Goal: Information Seeking & Learning: Learn about a topic

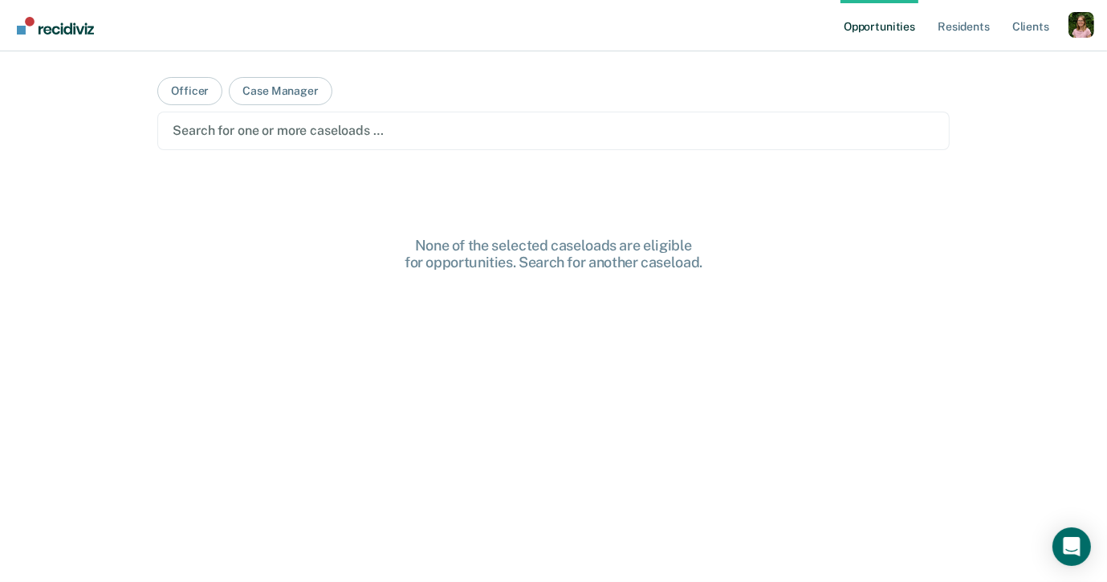
drag, startPoint x: 63, startPoint y: 113, endPoint x: 59, endPoint y: 105, distance: 9.0
click at [63, 113] on div "Opportunities Resident s Client s Profile How it works Log Out Officer Case Man…" at bounding box center [553, 291] width 1107 height 582
drag, startPoint x: 278, startPoint y: 93, endPoint x: 277, endPoint y: 131, distance: 37.7
click at [279, 93] on button "Case Manager" at bounding box center [280, 91] width 103 height 28
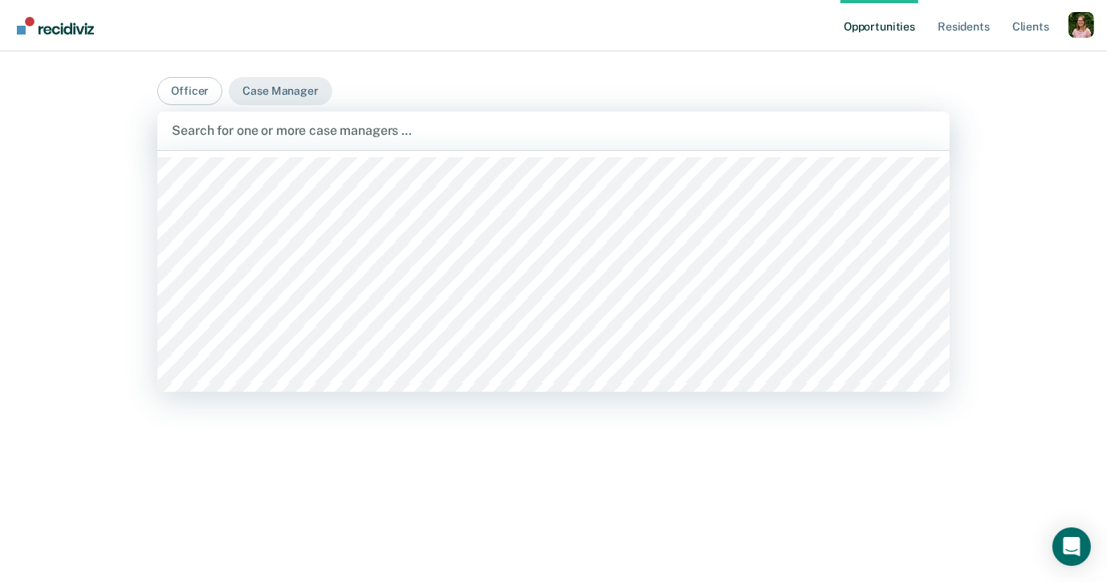
click at [283, 135] on div at bounding box center [553, 130] width 763 height 18
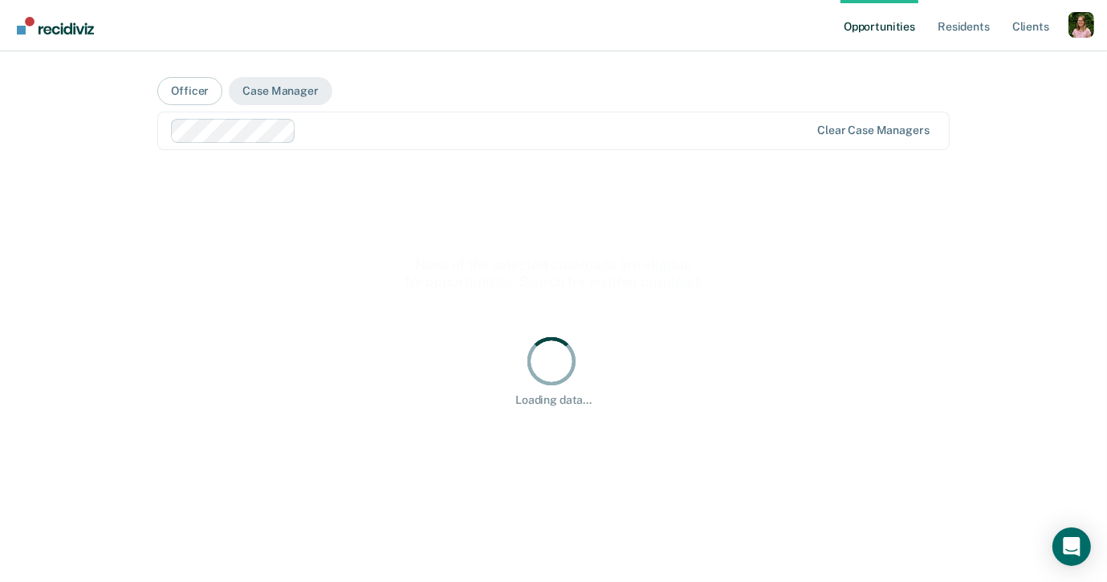
drag, startPoint x: 387, startPoint y: 130, endPoint x: 372, endPoint y: 136, distance: 15.5
click at [386, 130] on div at bounding box center [556, 130] width 507 height 18
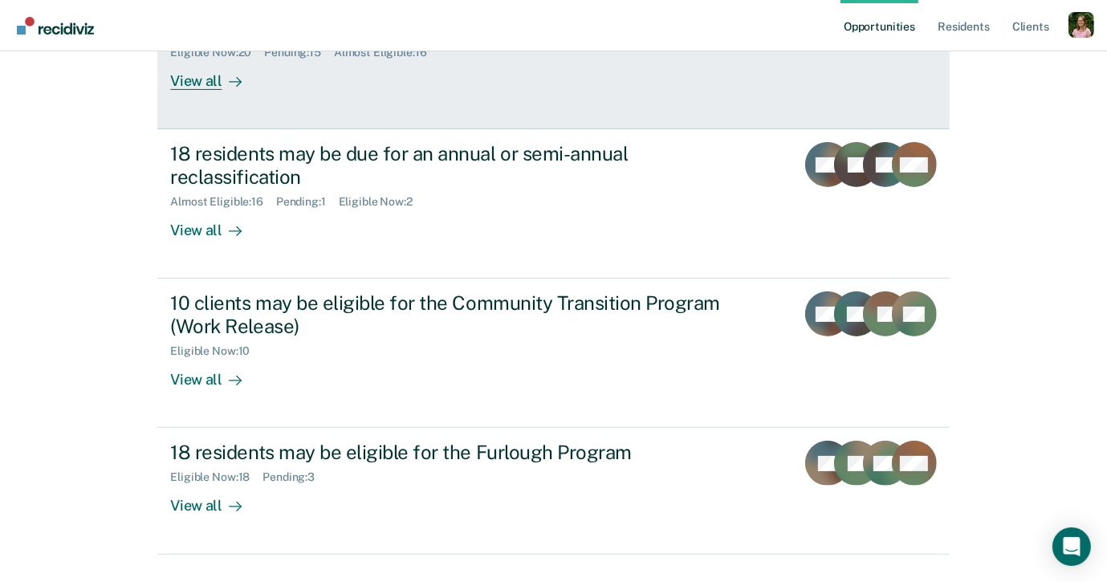
scroll to position [329, 0]
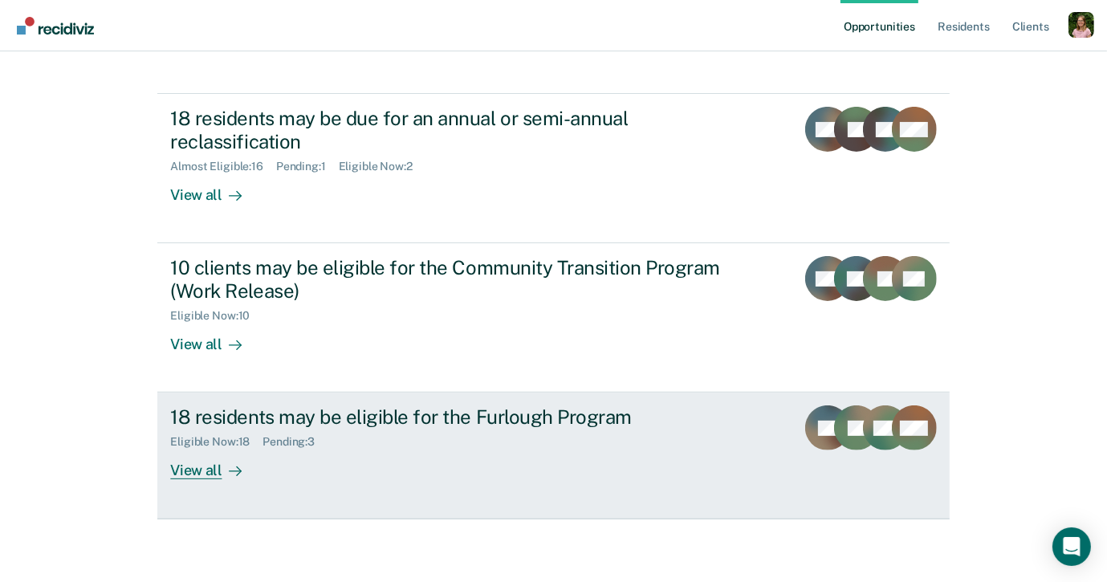
click at [455, 420] on div "18 residents may be eligible for the Furlough Program" at bounding box center [452, 416] width 564 height 23
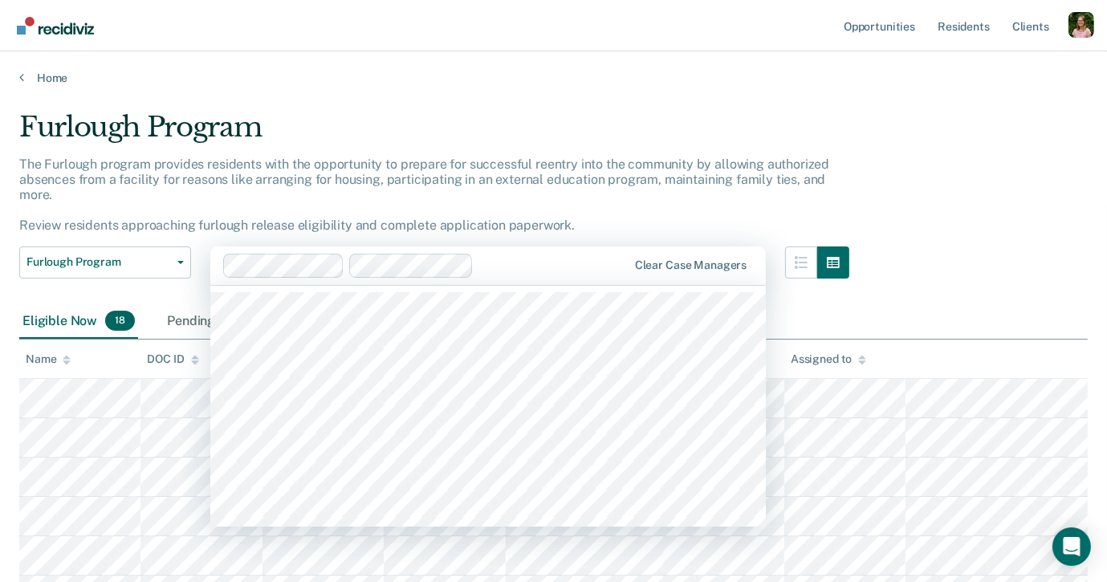
click at [490, 268] on div at bounding box center [553, 265] width 146 height 18
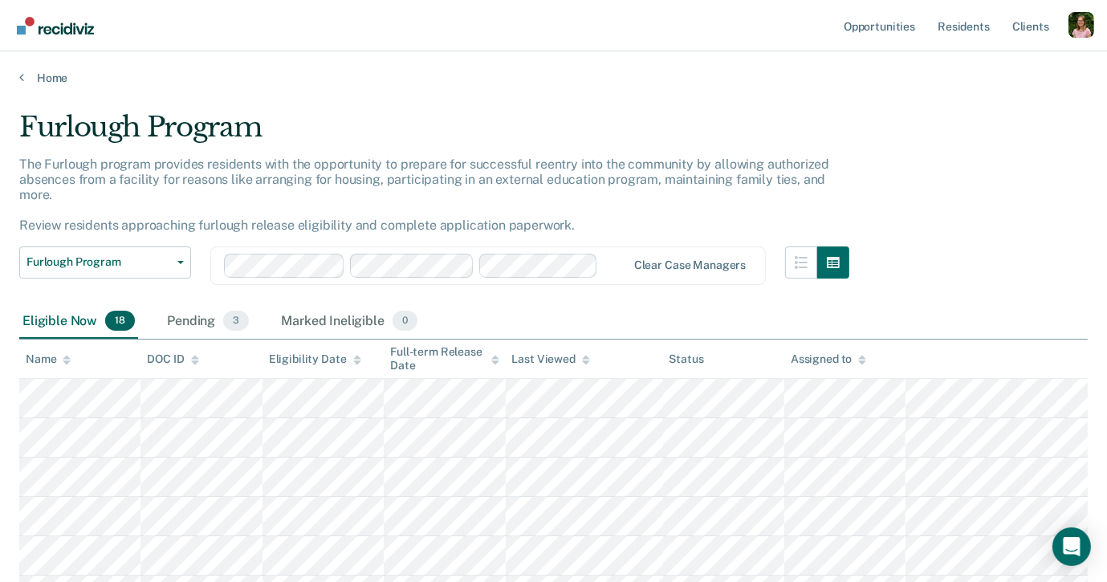
click at [615, 263] on div "Loading data..." at bounding box center [553, 286] width 1017 height 74
click at [609, 267] on div at bounding box center [616, 265] width 22 height 18
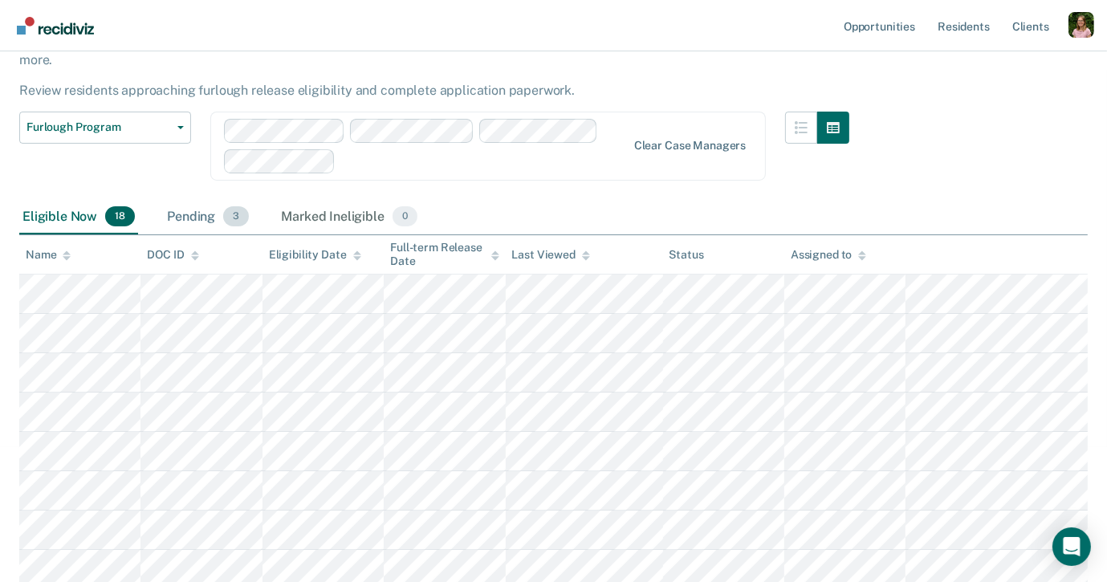
scroll to position [125, 0]
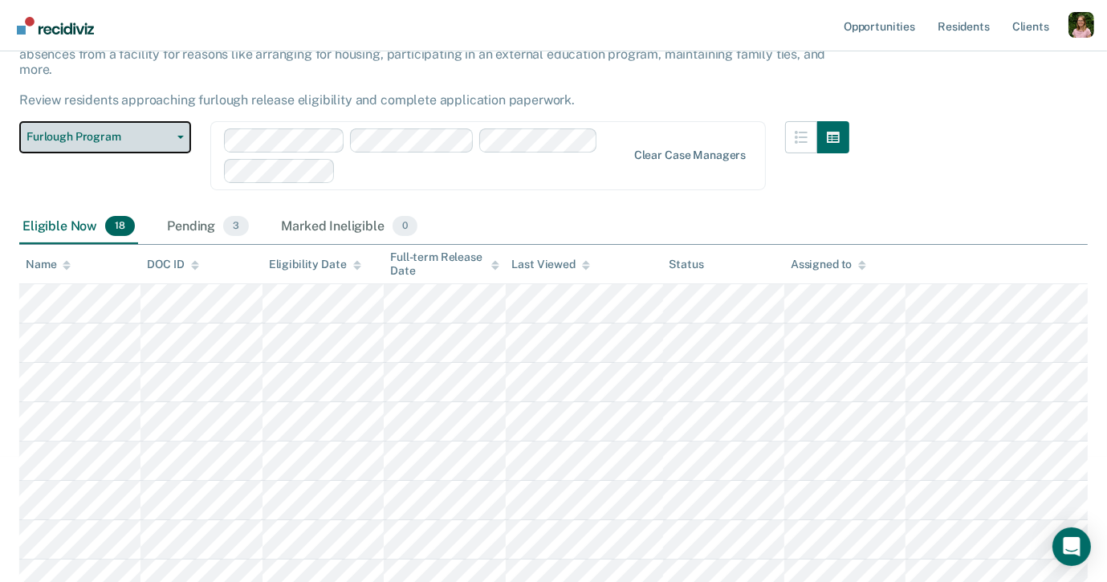
click at [169, 140] on span "Furlough Program" at bounding box center [98, 137] width 145 height 14
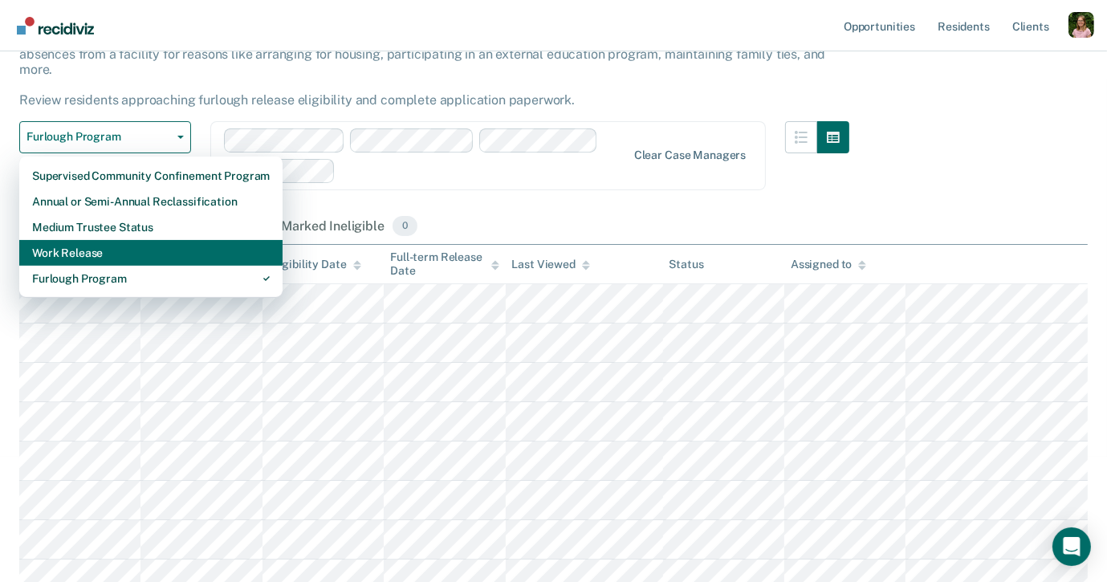
click at [145, 240] on div "Work Release" at bounding box center [151, 253] width 238 height 26
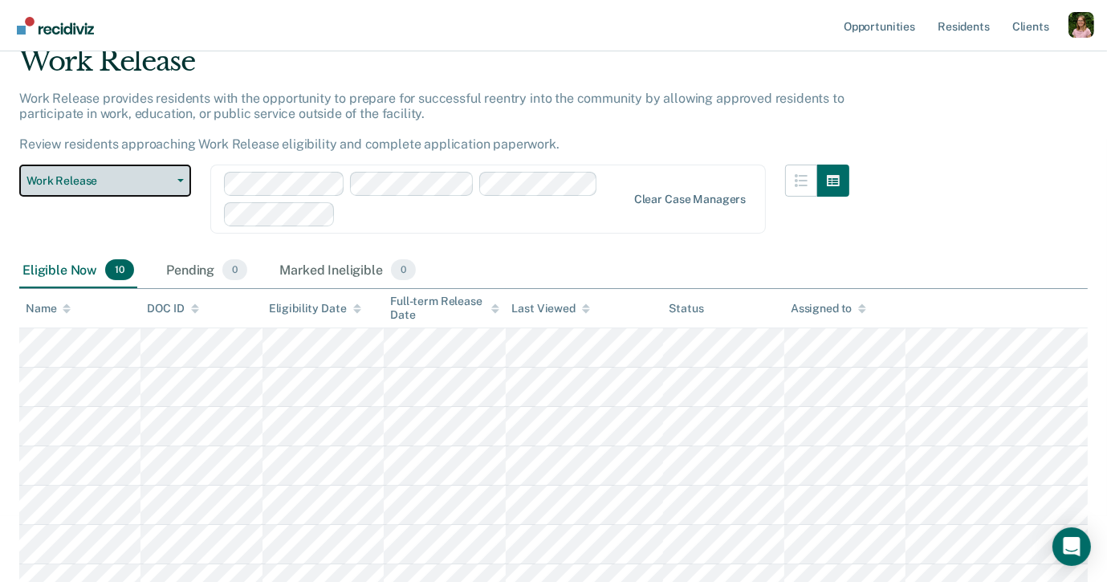
scroll to position [70, 0]
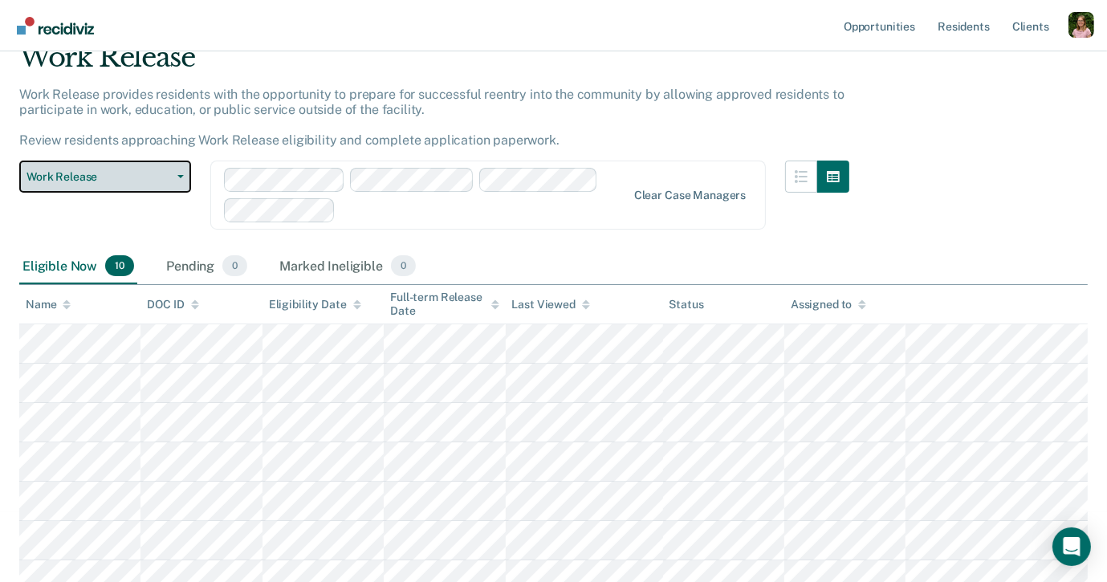
click at [112, 172] on span "Work Release" at bounding box center [98, 177] width 145 height 14
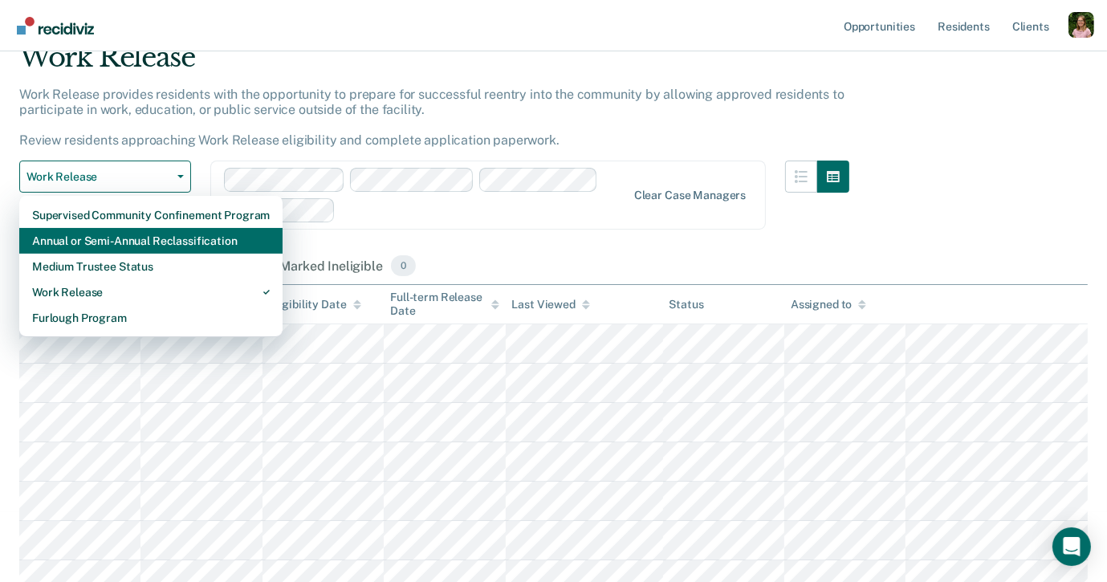
click at [157, 238] on div "Annual or Semi-Annual Reclassification" at bounding box center [151, 241] width 238 height 26
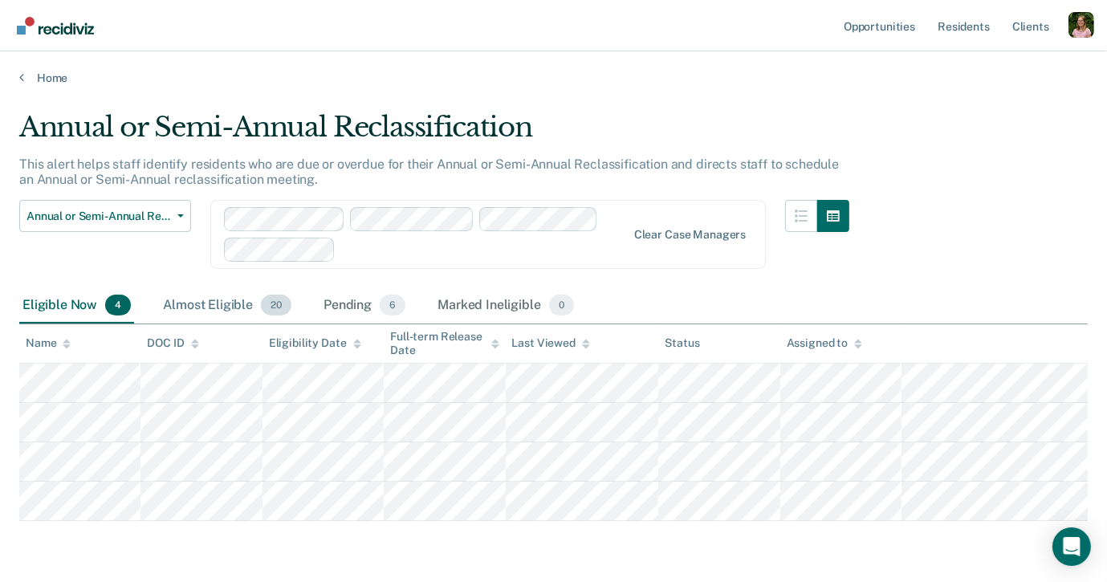
click at [247, 318] on div "Almost Eligible 20" at bounding box center [227, 305] width 135 height 35
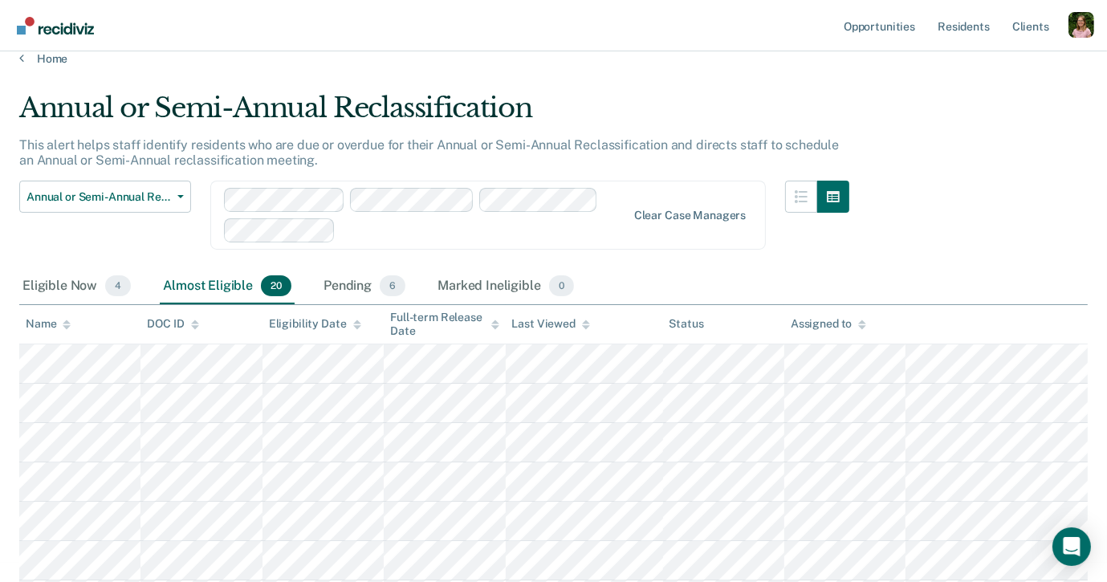
scroll to position [26, 0]
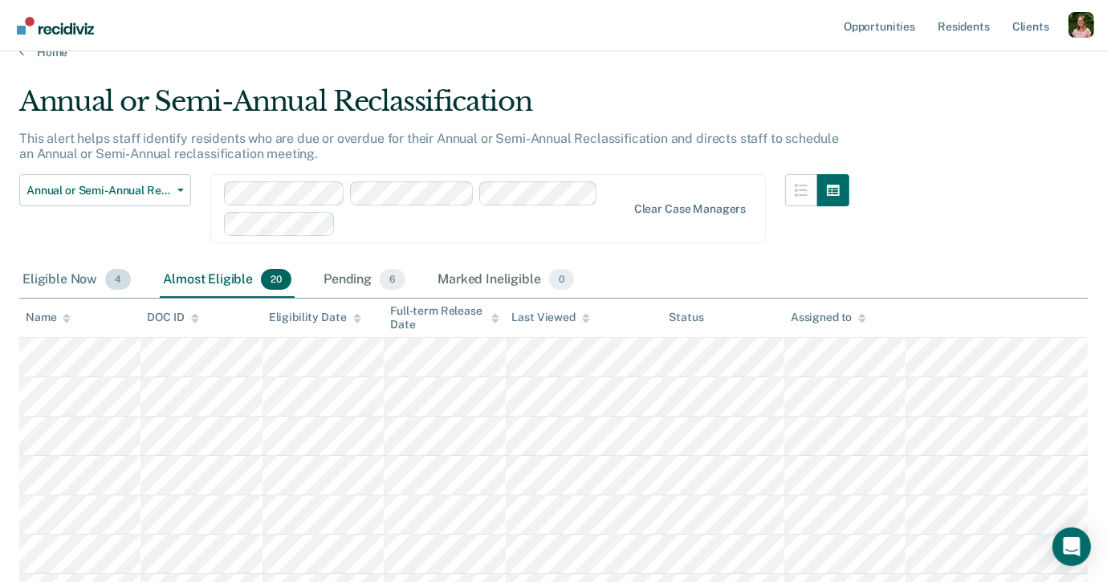
click at [72, 286] on div "Eligible Now 4" at bounding box center [76, 280] width 115 height 35
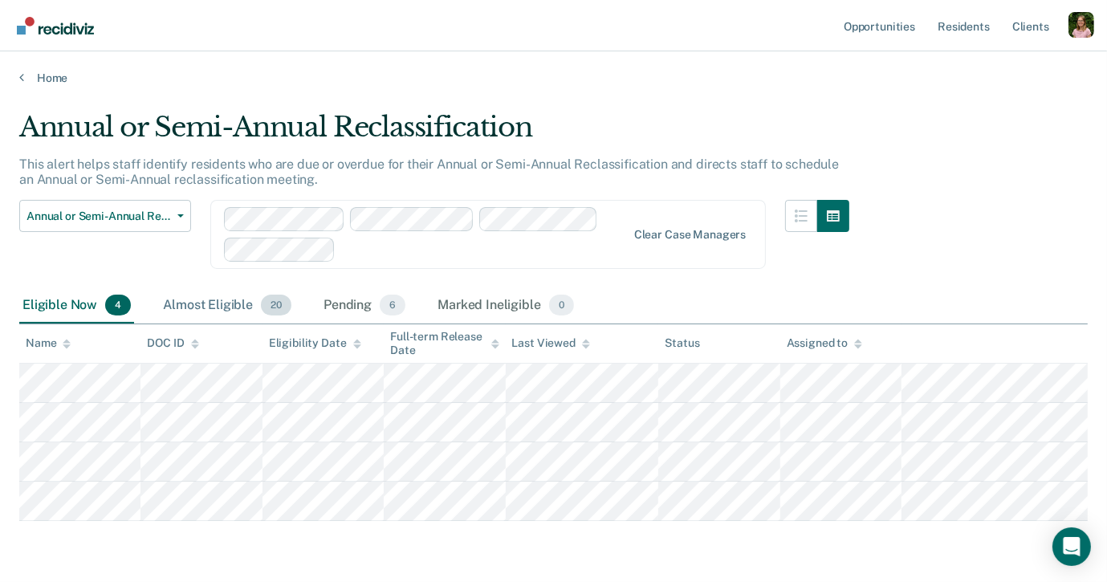
click at [207, 306] on div "Almost Eligible 20" at bounding box center [227, 305] width 135 height 35
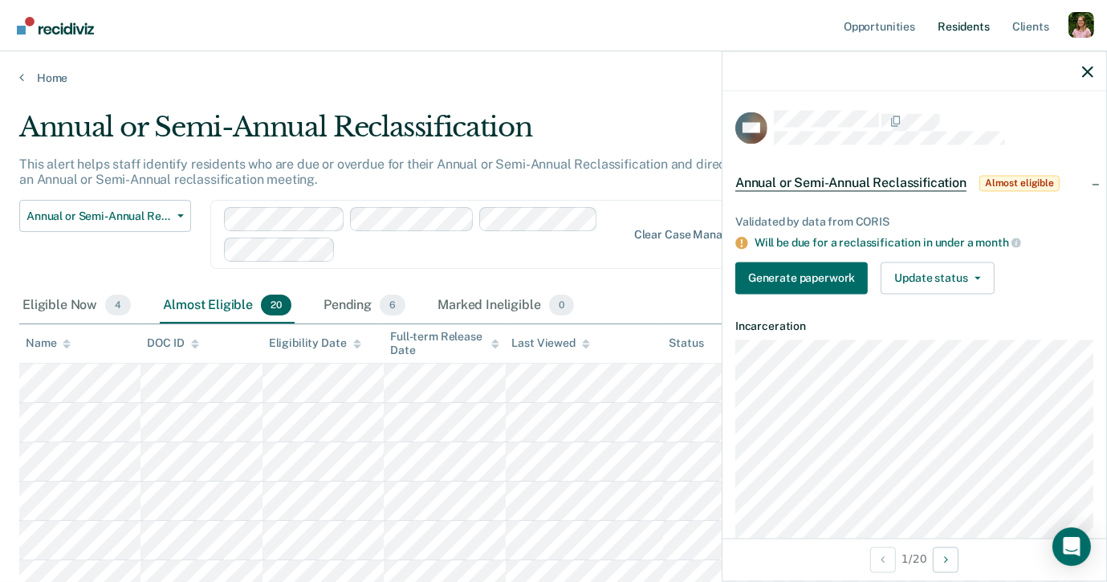
click at [941, 29] on link "Resident s" at bounding box center [963, 25] width 59 height 51
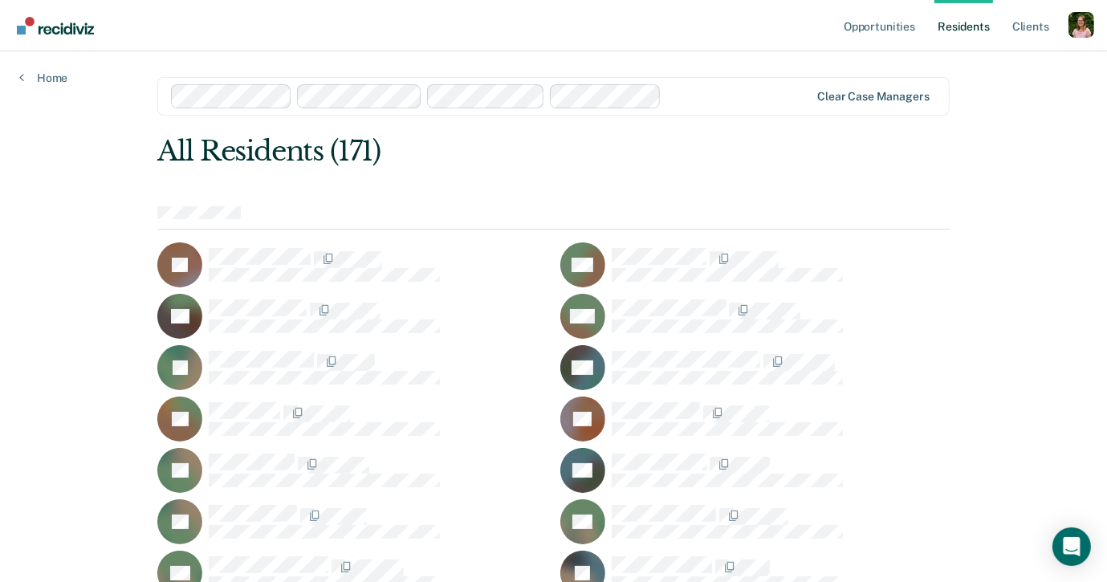
drag, startPoint x: 800, startPoint y: 92, endPoint x: 822, endPoint y: 92, distance: 22.5
click at [800, 92] on div at bounding box center [738, 96] width 141 height 18
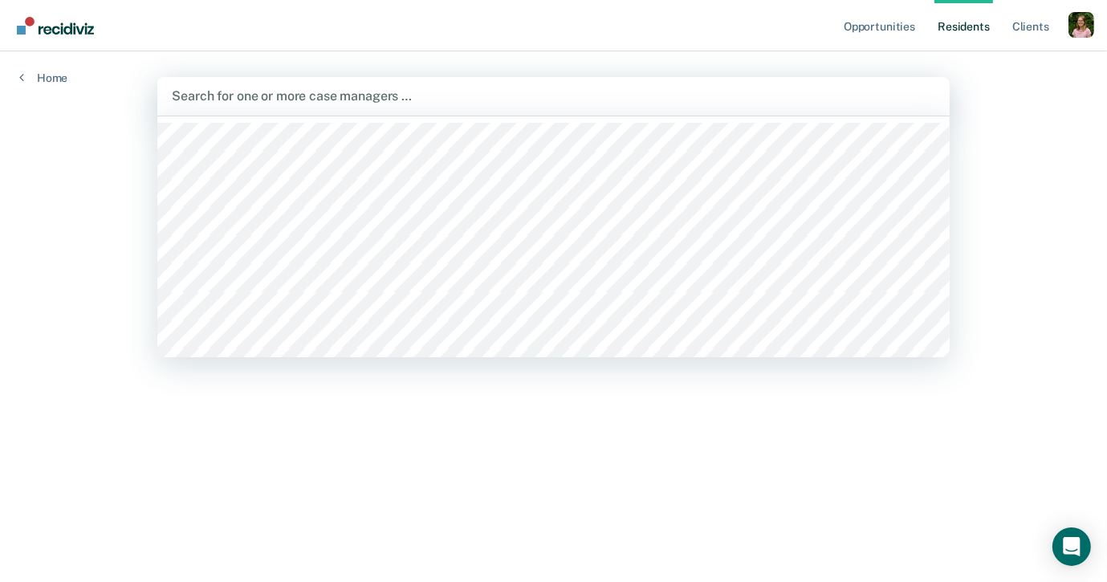
drag, startPoint x: 987, startPoint y: 239, endPoint x: 425, endPoint y: 116, distance: 574.6
click at [975, 236] on div "Opportunities Resident s Client s Profile How it works Log Out Home All selecte…" at bounding box center [553, 291] width 1107 height 582
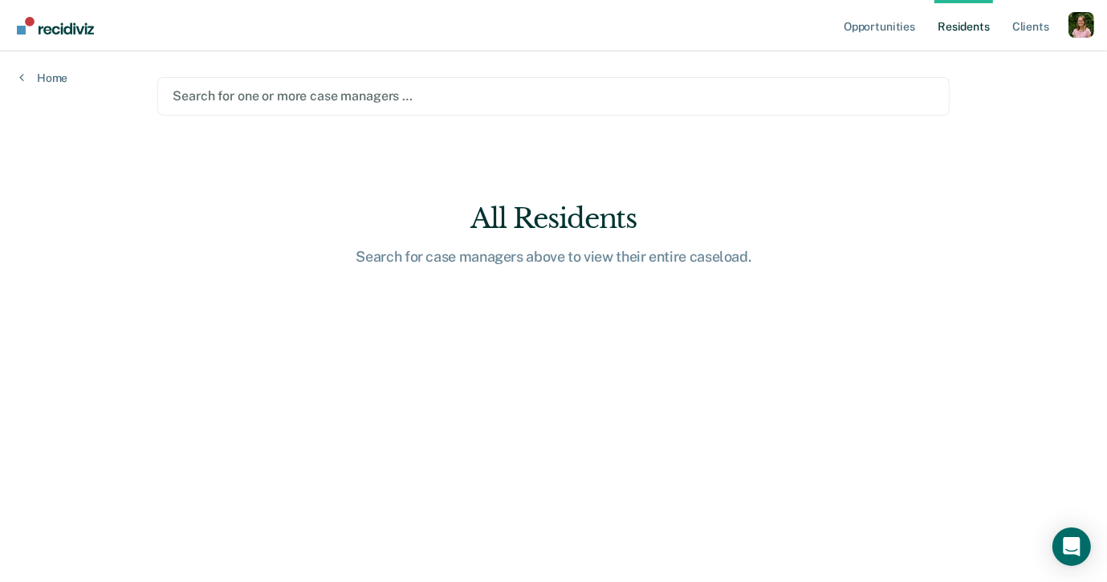
click at [49, 70] on div "Home" at bounding box center [43, 68] width 87 height 34
click at [48, 76] on link "Home" at bounding box center [43, 78] width 48 height 14
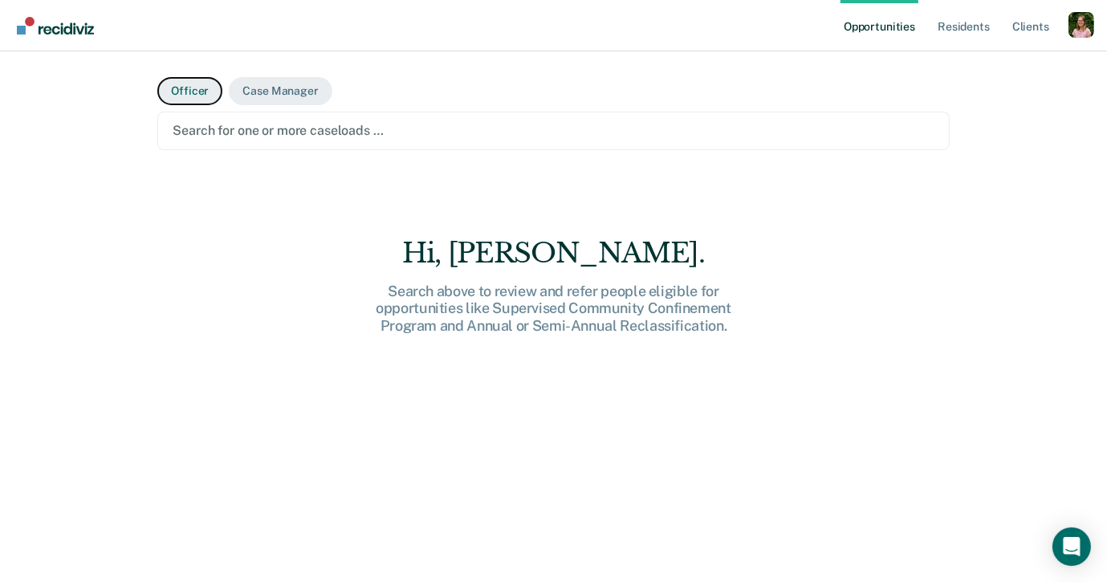
click at [206, 98] on button "Officer" at bounding box center [189, 91] width 65 height 28
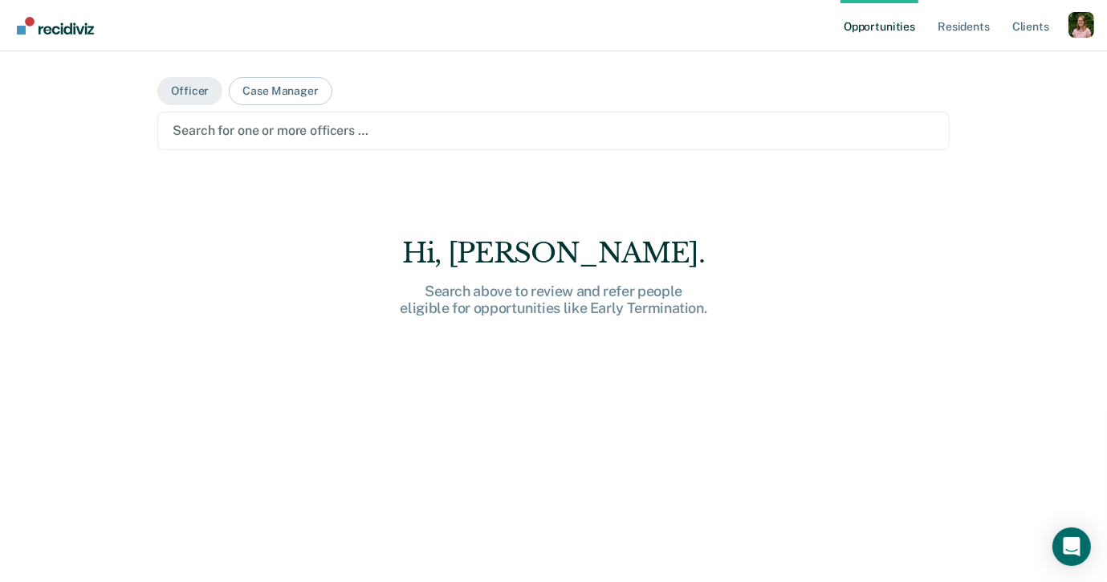
click at [377, 140] on div "Search for one or more officers …" at bounding box center [553, 131] width 764 height 22
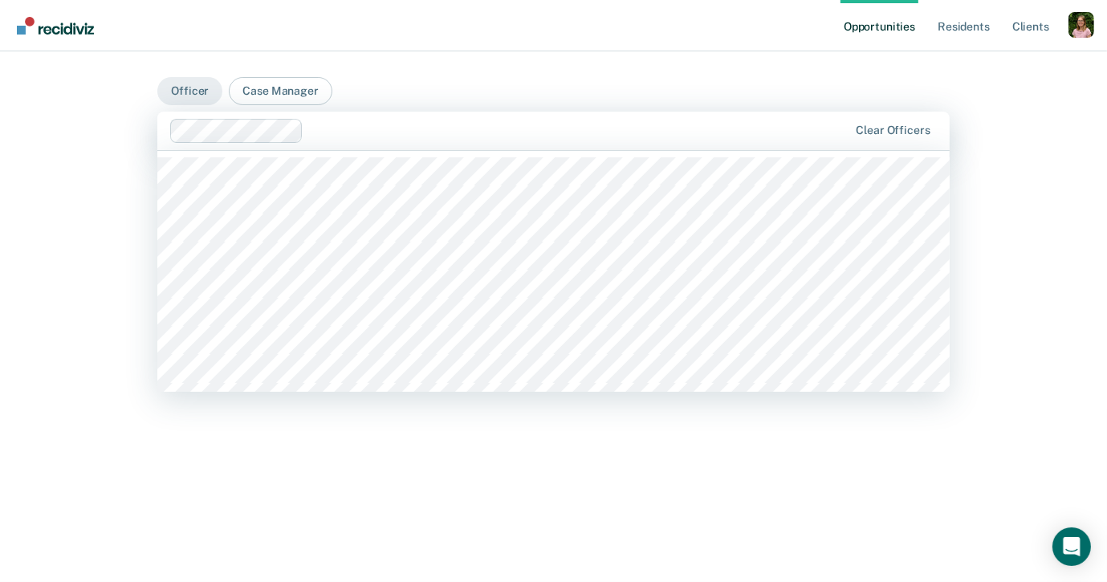
drag, startPoint x: 409, startPoint y: 132, endPoint x: 397, endPoint y: 153, distance: 23.4
click at [409, 133] on div at bounding box center [579, 130] width 539 height 18
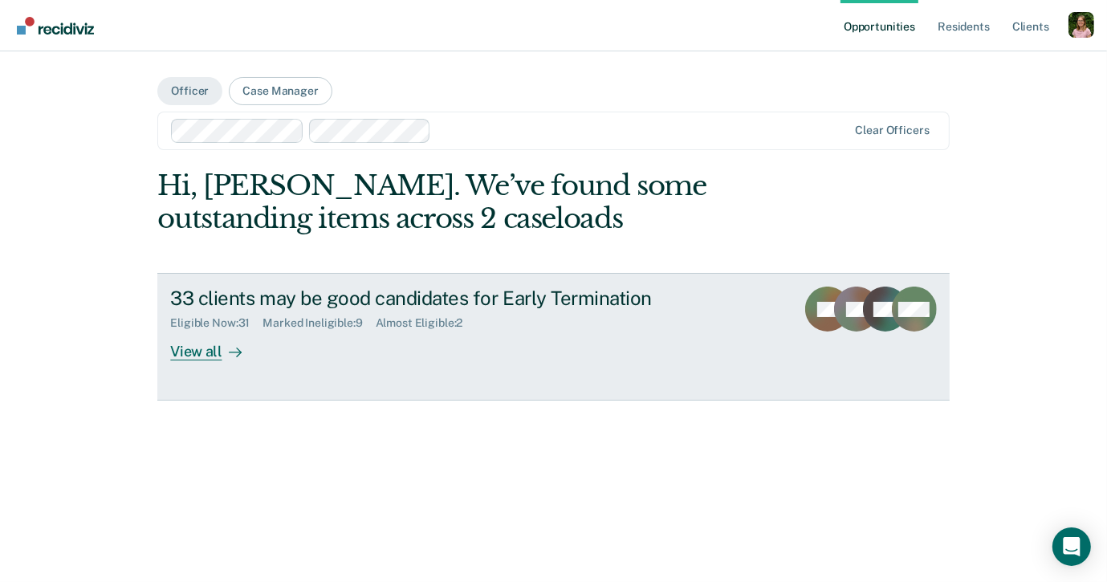
click at [450, 364] on link "33 clients may be good candidates for Early Termination Eligible Now : 31 Marke…" at bounding box center [553, 336] width 792 height 127
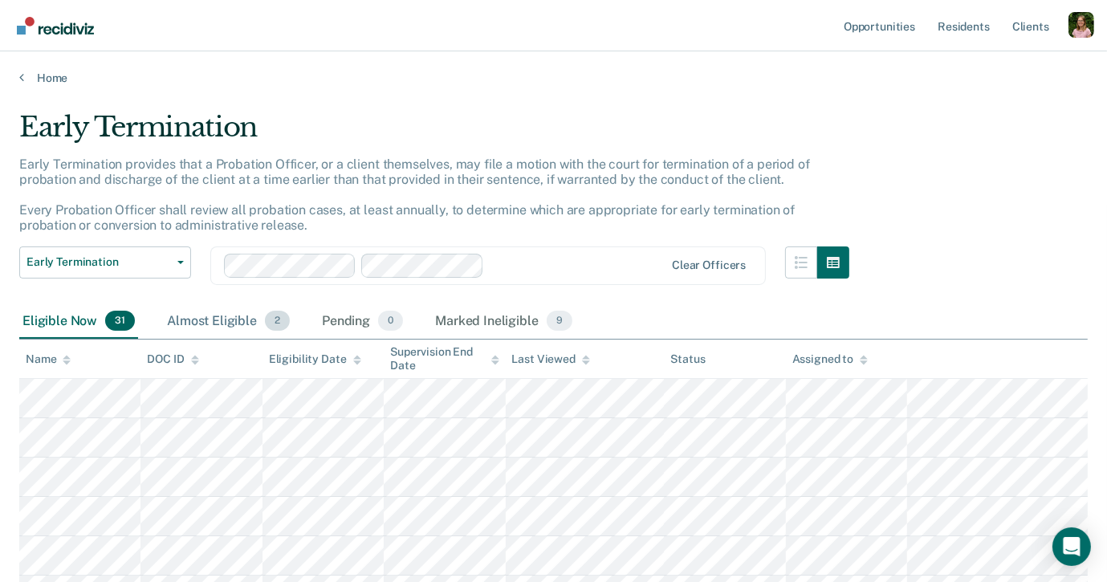
click at [242, 316] on div "Almost Eligible 2" at bounding box center [228, 321] width 129 height 35
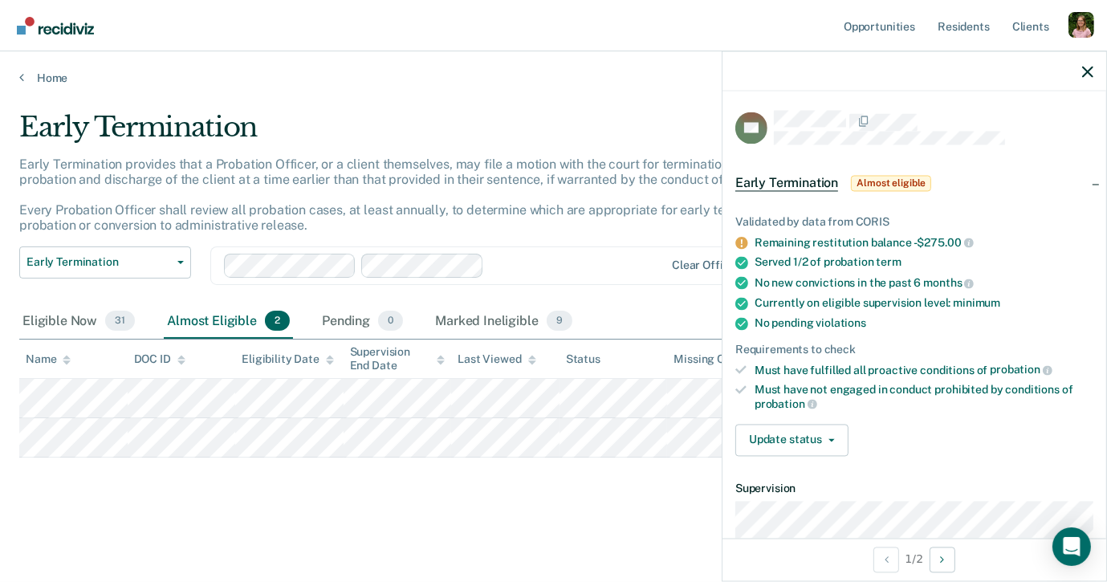
click at [523, 268] on div at bounding box center [577, 265] width 173 height 18
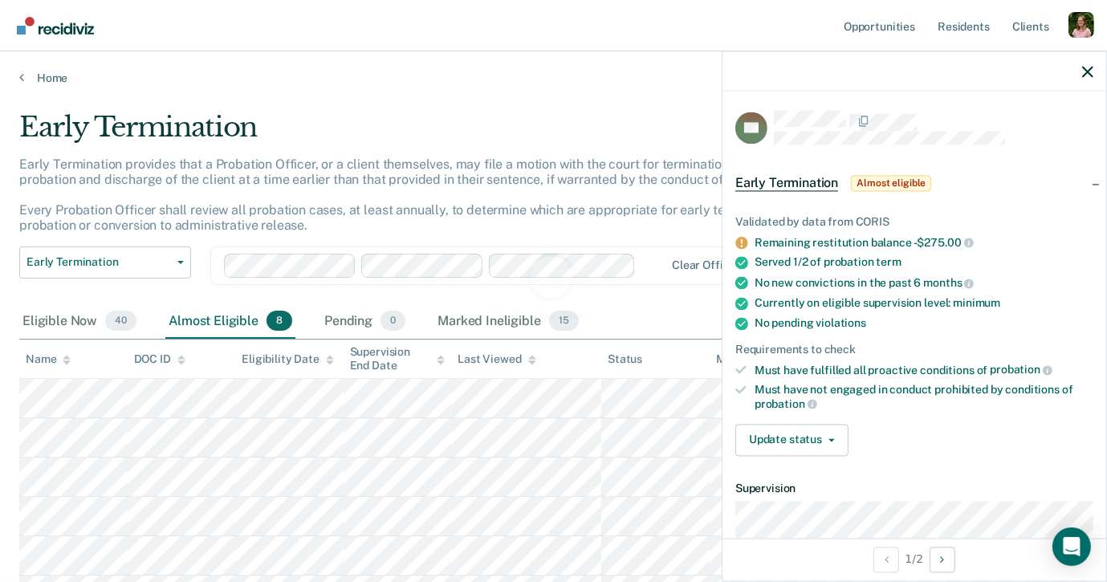
scroll to position [1, 0]
click at [650, 269] on div at bounding box center [653, 264] width 22 height 18
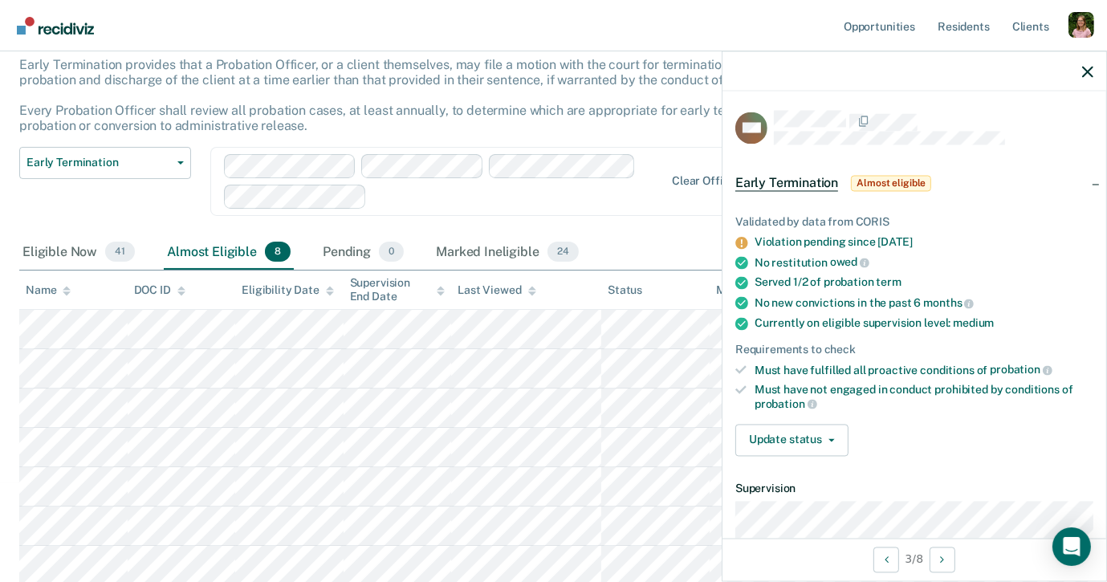
scroll to position [74, 0]
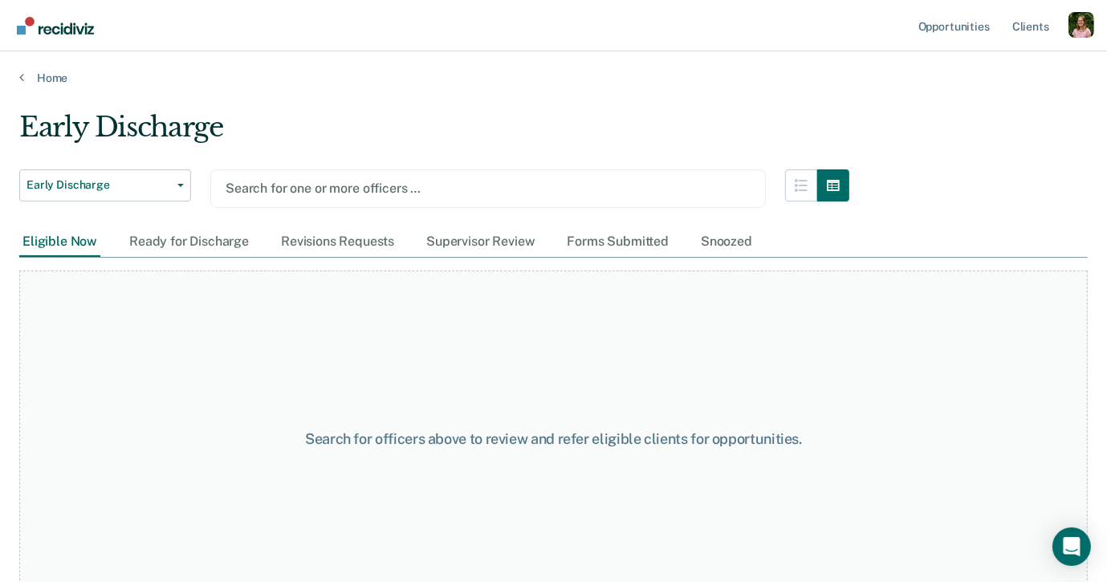
scroll to position [26, 0]
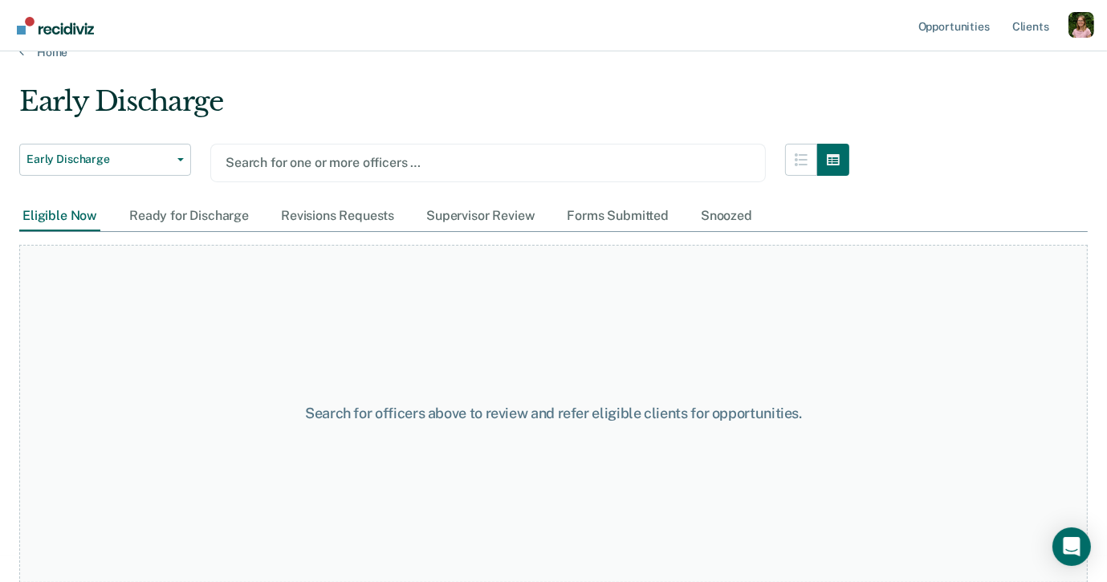
click at [434, 159] on div at bounding box center [488, 162] width 525 height 18
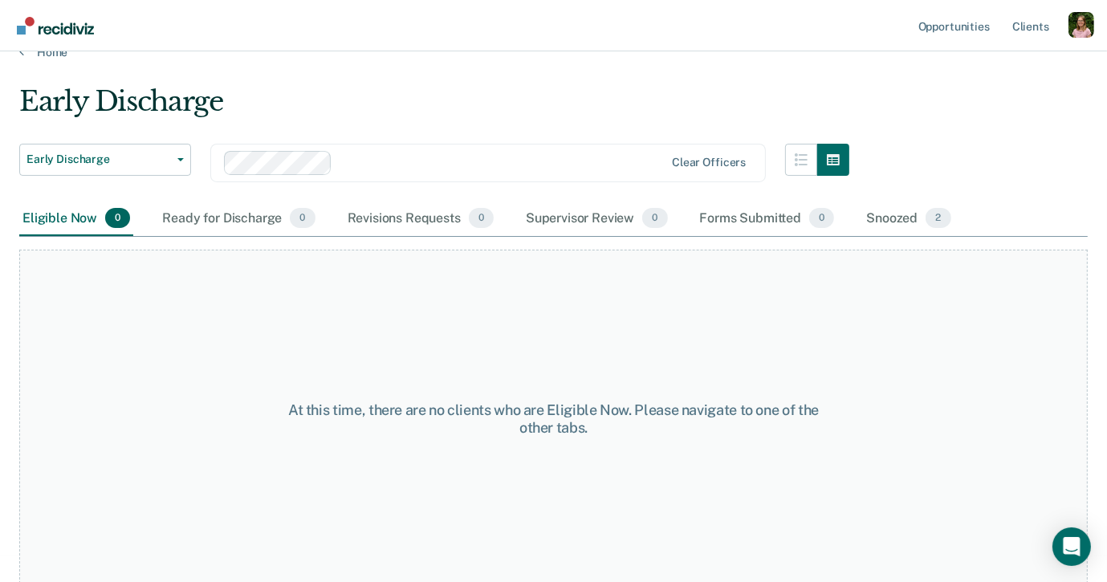
click at [537, 158] on div at bounding box center [501, 162] width 325 height 18
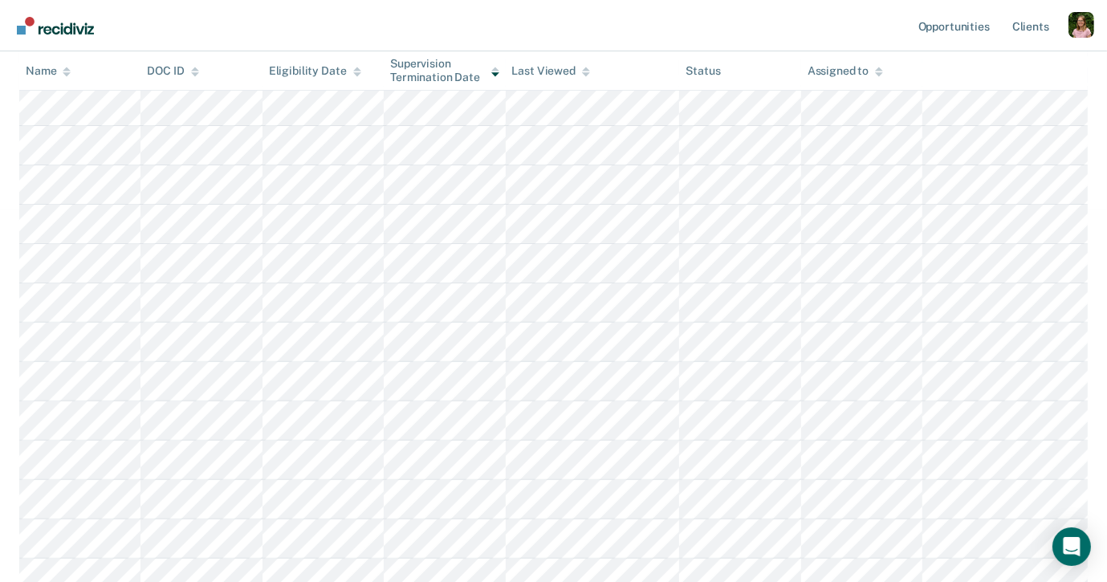
scroll to position [0, 0]
